Goal: Find specific page/section: Find specific page/section

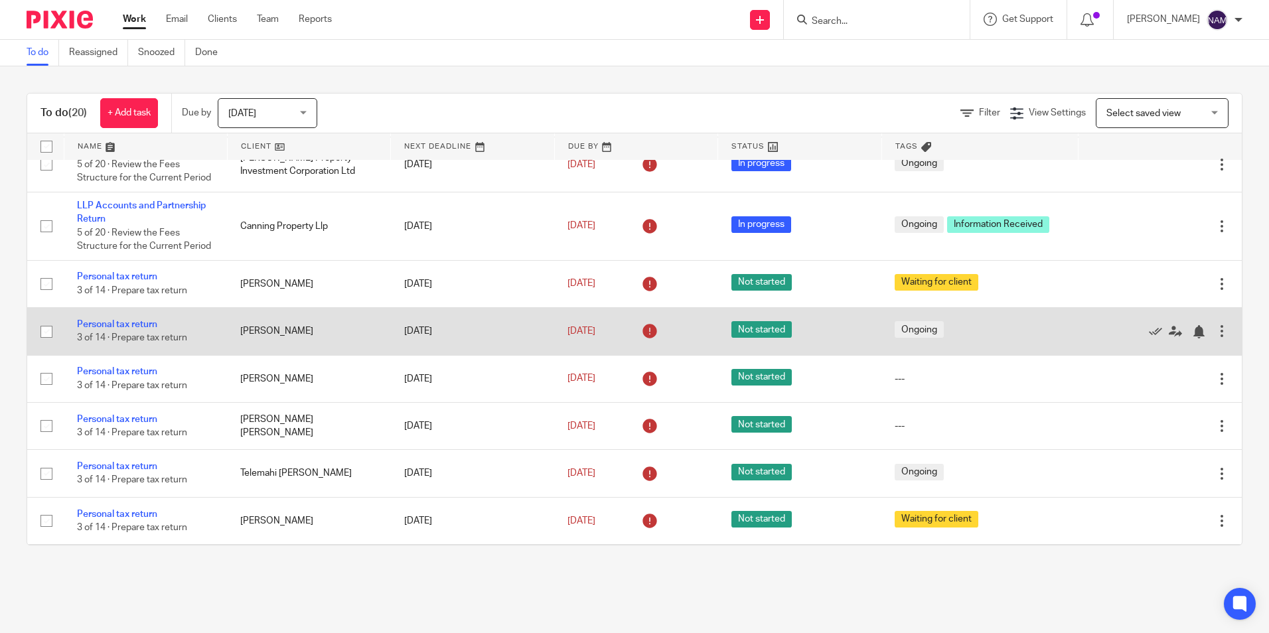
scroll to position [133, 0]
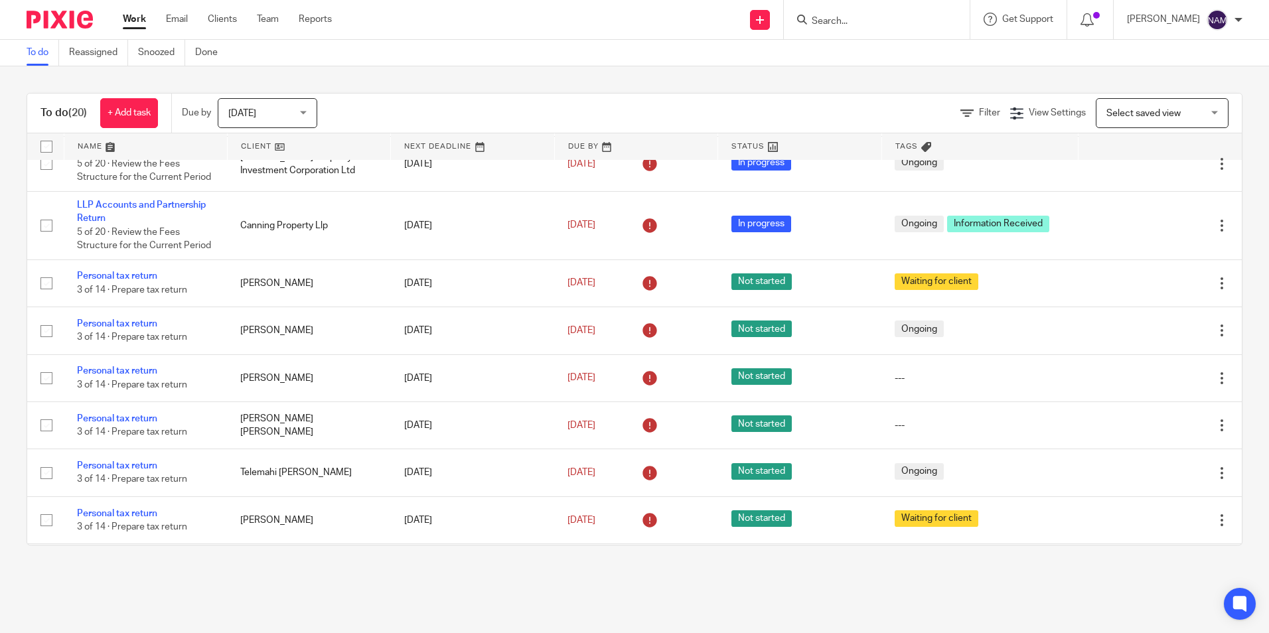
click at [810, 23] on input "Search" at bounding box center [869, 22] width 119 height 12
type input "[PERSON_NAME]"
click at [878, 49] on link at bounding box center [919, 57] width 224 height 31
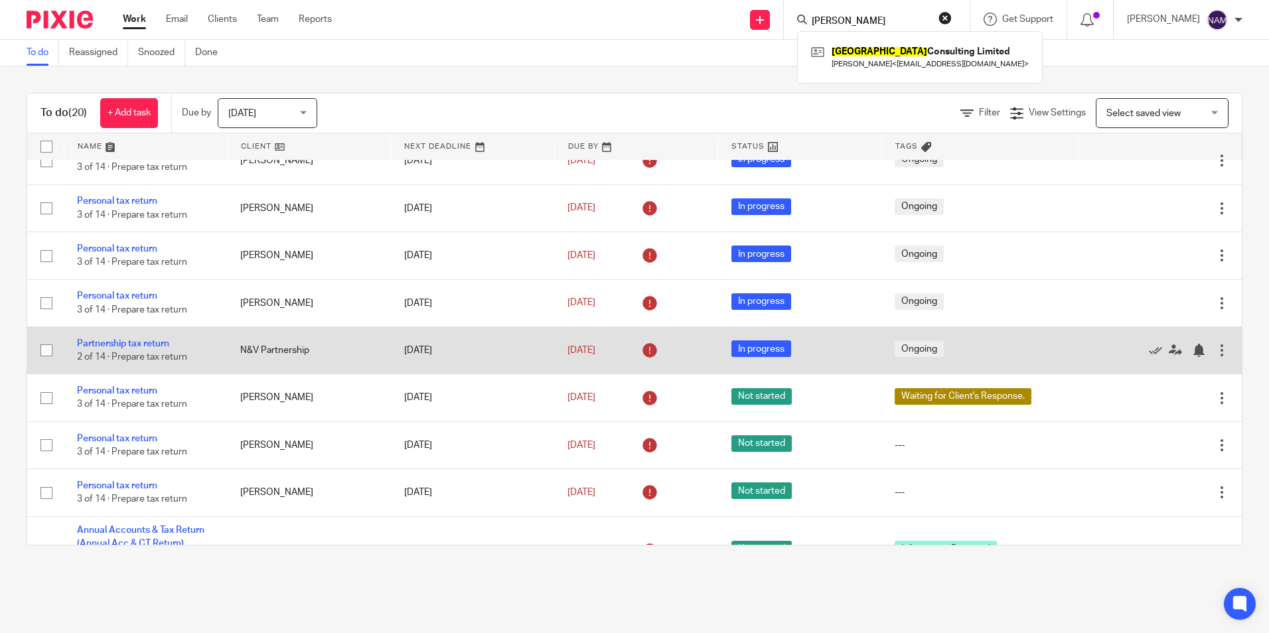
scroll to position [647, 0]
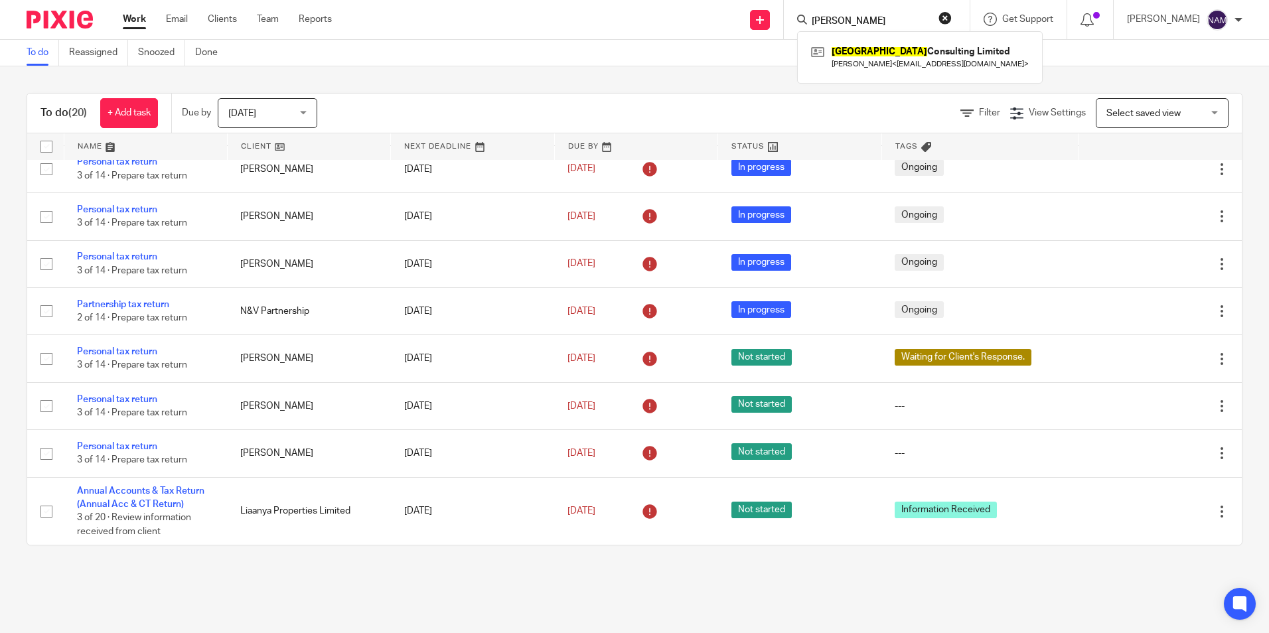
drag, startPoint x: 912, startPoint y: 19, endPoint x: 892, endPoint y: 19, distance: 19.3
click at [938, 19] on button "reset" at bounding box center [944, 17] width 13 height 13
click at [810, 16] on input "Search" at bounding box center [869, 22] width 119 height 12
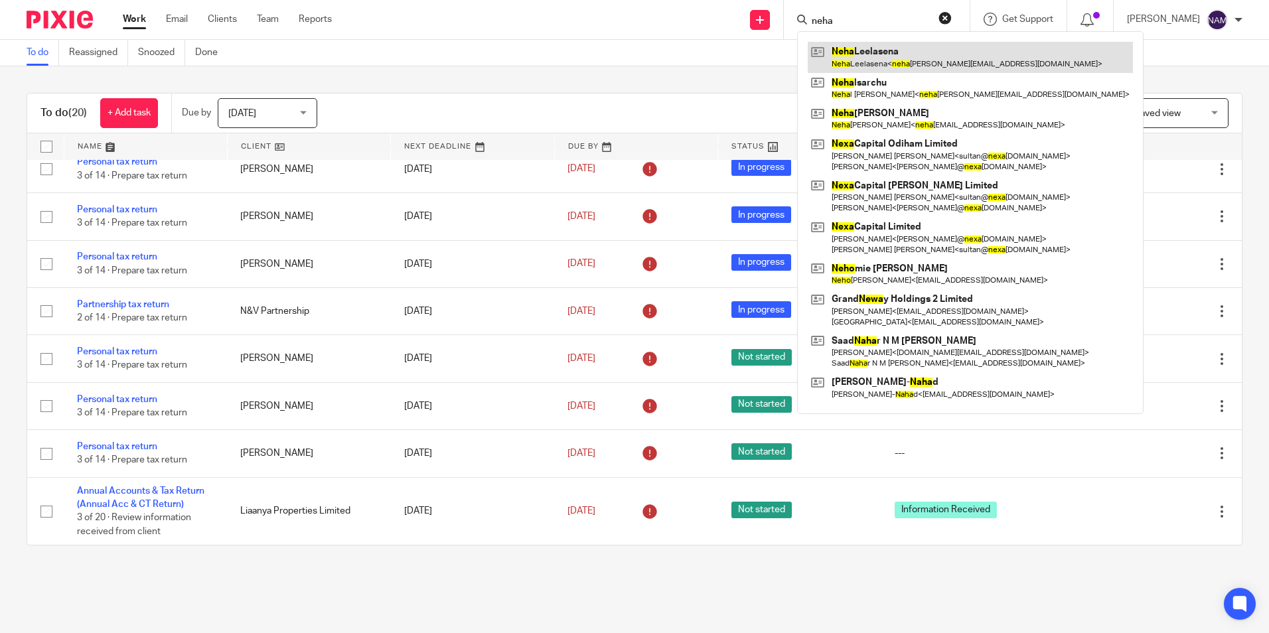
type input "neha"
click at [866, 43] on link at bounding box center [969, 57] width 325 height 31
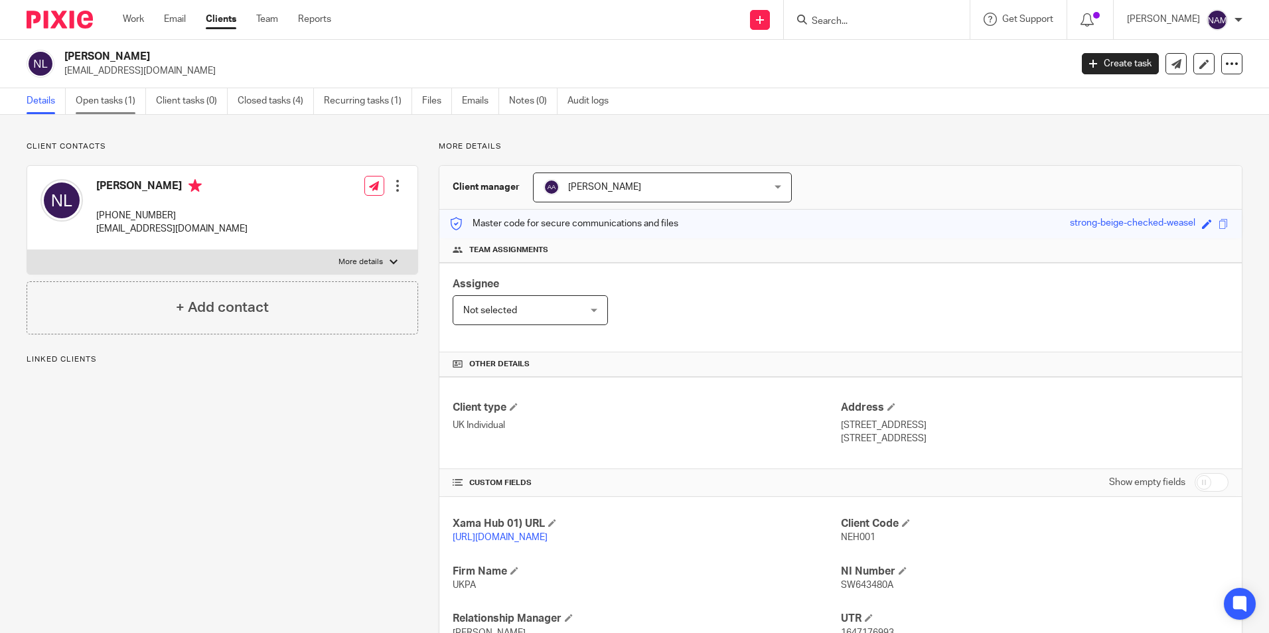
click at [118, 98] on link "Open tasks (1)" at bounding box center [111, 101] width 70 height 26
